Goal: Find contact information: Find contact information

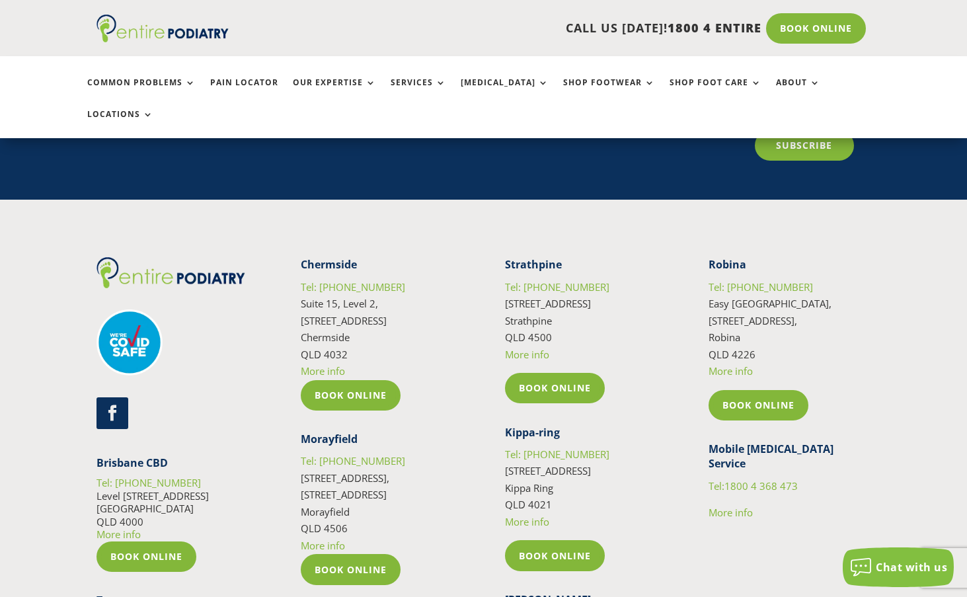
scroll to position [5869, 0]
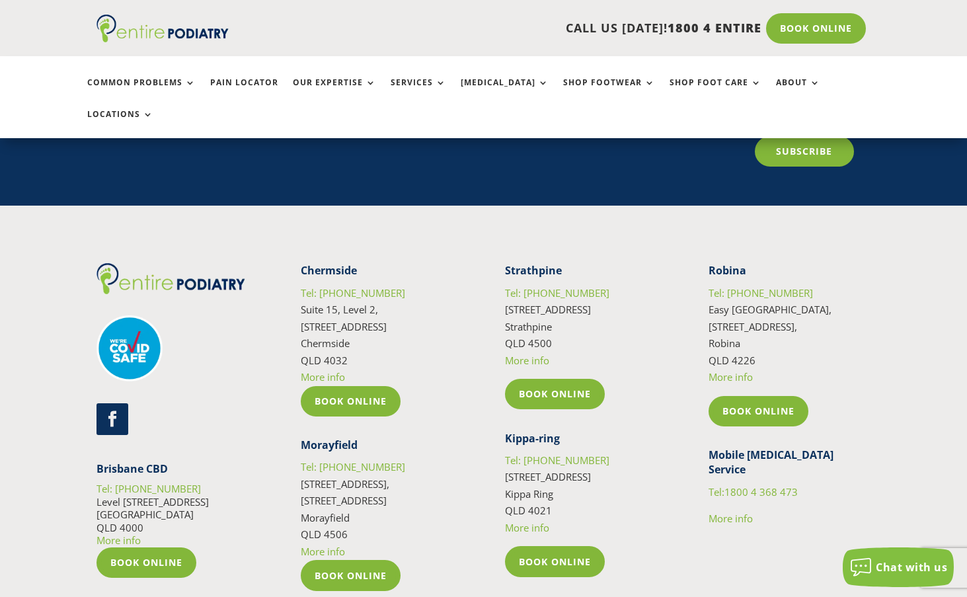
click at [321, 370] on link "More info" at bounding box center [323, 376] width 44 height 13
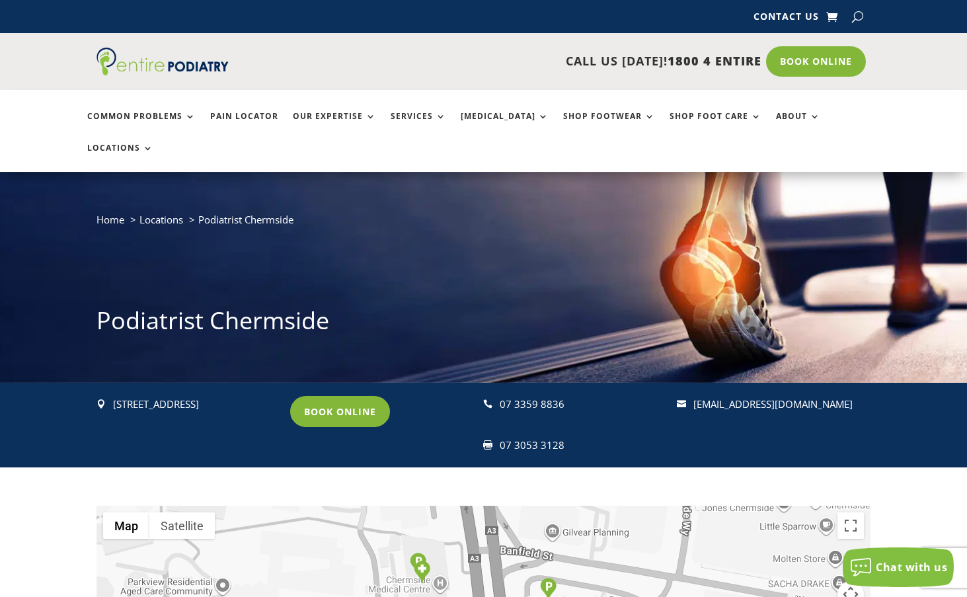
drag, startPoint x: 829, startPoint y: 371, endPoint x: 695, endPoint y: 377, distance: 135.0
click at [695, 383] on div " [STREET_ADDRESS] Book Online  07 3359 8836  07 3053 3128  [EMAIL_ADDRESS][…" at bounding box center [482, 425] width 773 height 84
copy link "[EMAIL_ADDRESS][DOMAIN_NAME]"
